Goal: Find specific fact: Find specific fact

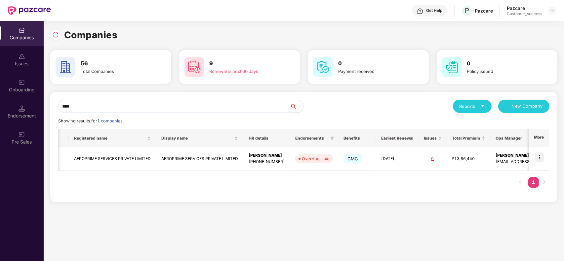
scroll to position [0, 22]
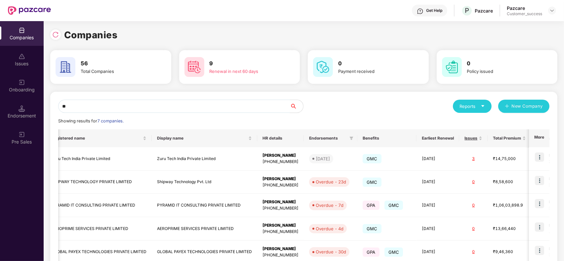
type input "*"
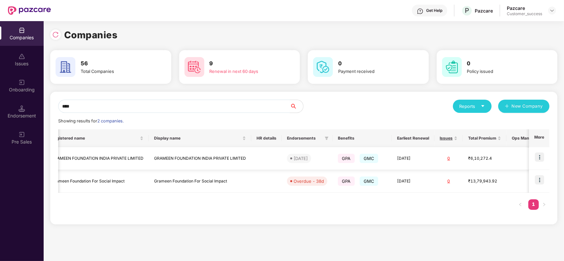
type input "****"
click at [133, 162] on td "GRAMEEN FOUNDATION INDIA PRIVATE LIMITED" at bounding box center [97, 158] width 102 height 23
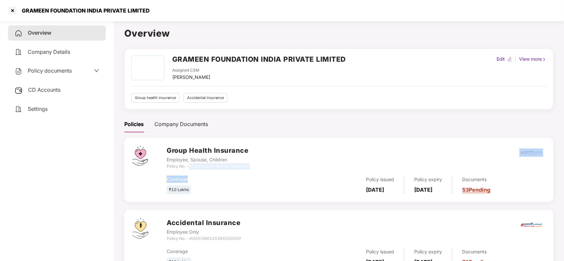
drag, startPoint x: 190, startPoint y: 166, endPoint x: 263, endPoint y: 170, distance: 73.5
click at [263, 170] on div "Group Health Insurance Employee, Spouse, Children Policy No. - 4016/X/O/3938376…" at bounding box center [356, 170] width 379 height 49
click at [193, 166] on icon "4016/X/O/393837623/00/000" at bounding box center [219, 166] width 60 height 5
drag, startPoint x: 192, startPoint y: 166, endPoint x: 256, endPoint y: 166, distance: 63.8
click at [256, 166] on div "Group Health Insurance Employee, Spouse, Children Policy No. - 4016/X/O/3938376…" at bounding box center [356, 158] width 379 height 24
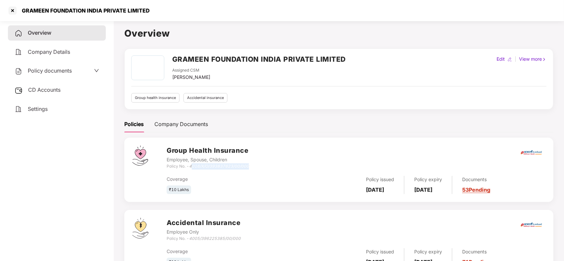
copy icon "016/X/O/393837623/00/000"
click at [12, 11] on div at bounding box center [12, 10] width 11 height 11
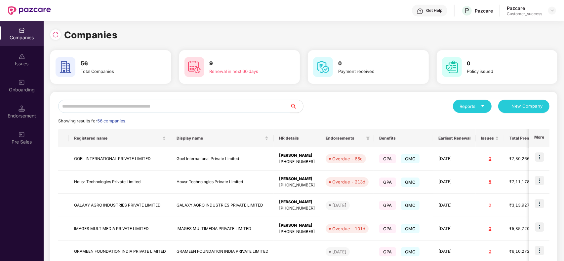
click at [128, 99] on div "Reports New Company Showing results for 56 companies. Registered name Display n…" at bounding box center [303, 252] width 507 height 320
click at [126, 103] on input "text" at bounding box center [174, 106] width 232 height 13
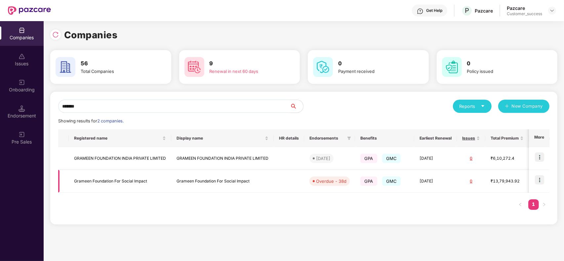
type input "*******"
click at [144, 193] on td "Grameen Foundation For Social Impact" at bounding box center [120, 181] width 102 height 23
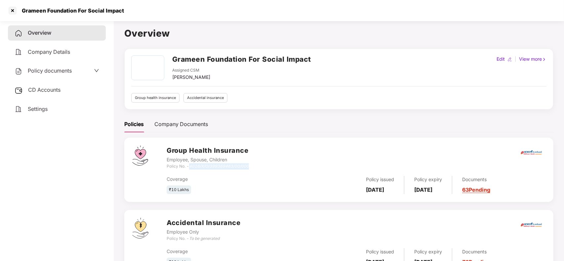
drag, startPoint x: 190, startPoint y: 168, endPoint x: 249, endPoint y: 165, distance: 58.9
click at [249, 165] on div "Group Health Insurance Employee, Spouse, Children Policy No. - 4016/X/O/3993694…" at bounding box center [356, 158] width 379 height 24
copy icon "4016/X/O/399369463/00/000"
